Goal: Information Seeking & Learning: Find specific fact

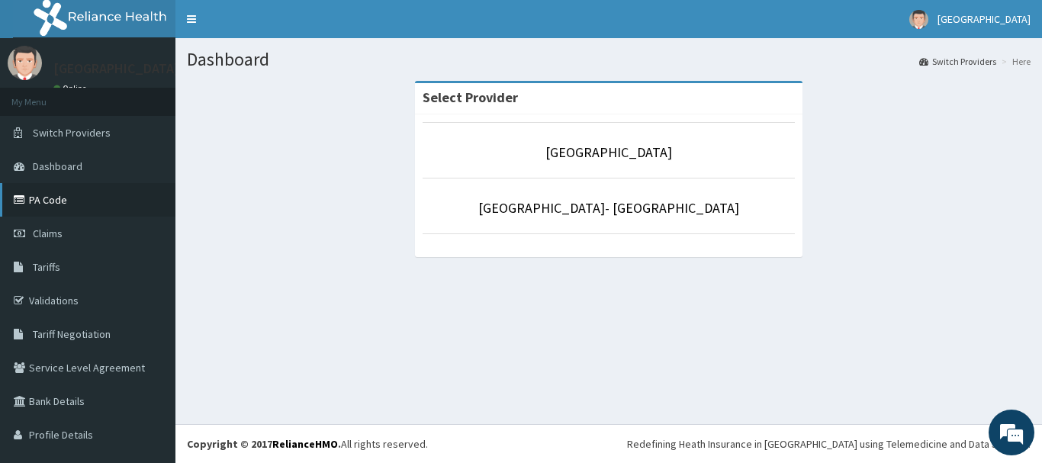
click at [64, 207] on link "PA Code" at bounding box center [87, 200] width 175 height 34
click at [62, 269] on link "Tariffs" at bounding box center [87, 267] width 175 height 34
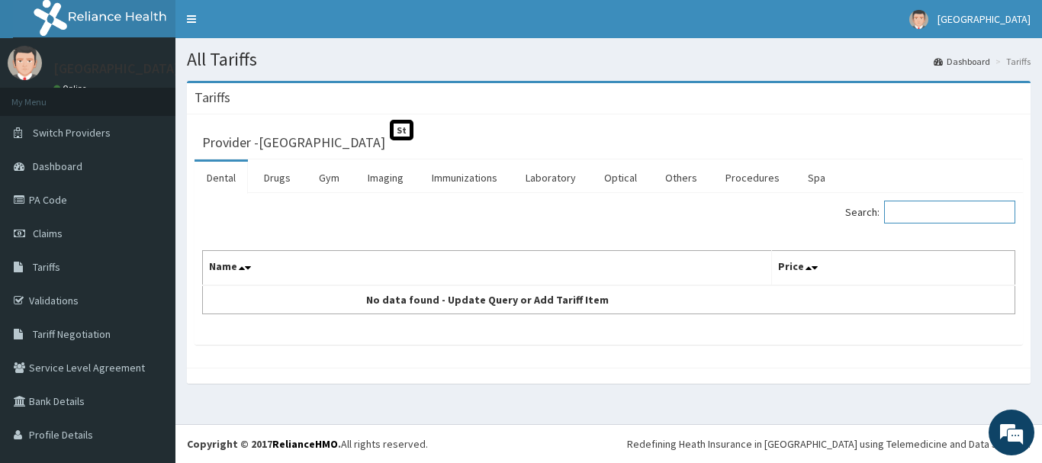
click at [909, 214] on input "Search:" at bounding box center [949, 212] width 131 height 23
paste input "[MEDICAL_DATA]"
type input "E"
paste input "[MEDICAL_DATA]"
type input "I"
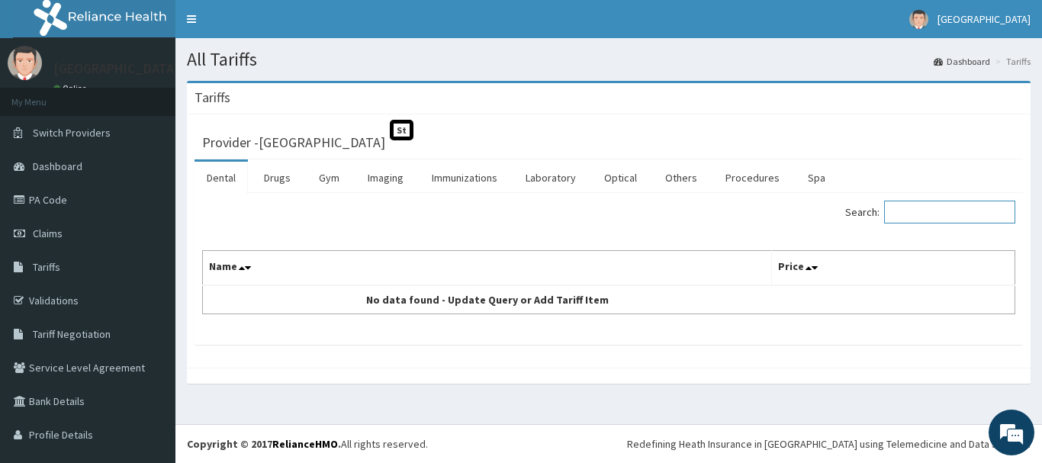
paste input "[MEDICAL_DATA]"
type input "I"
paste input "BENZOATE"
type input "BENZOATE"
